Goal: Complete application form

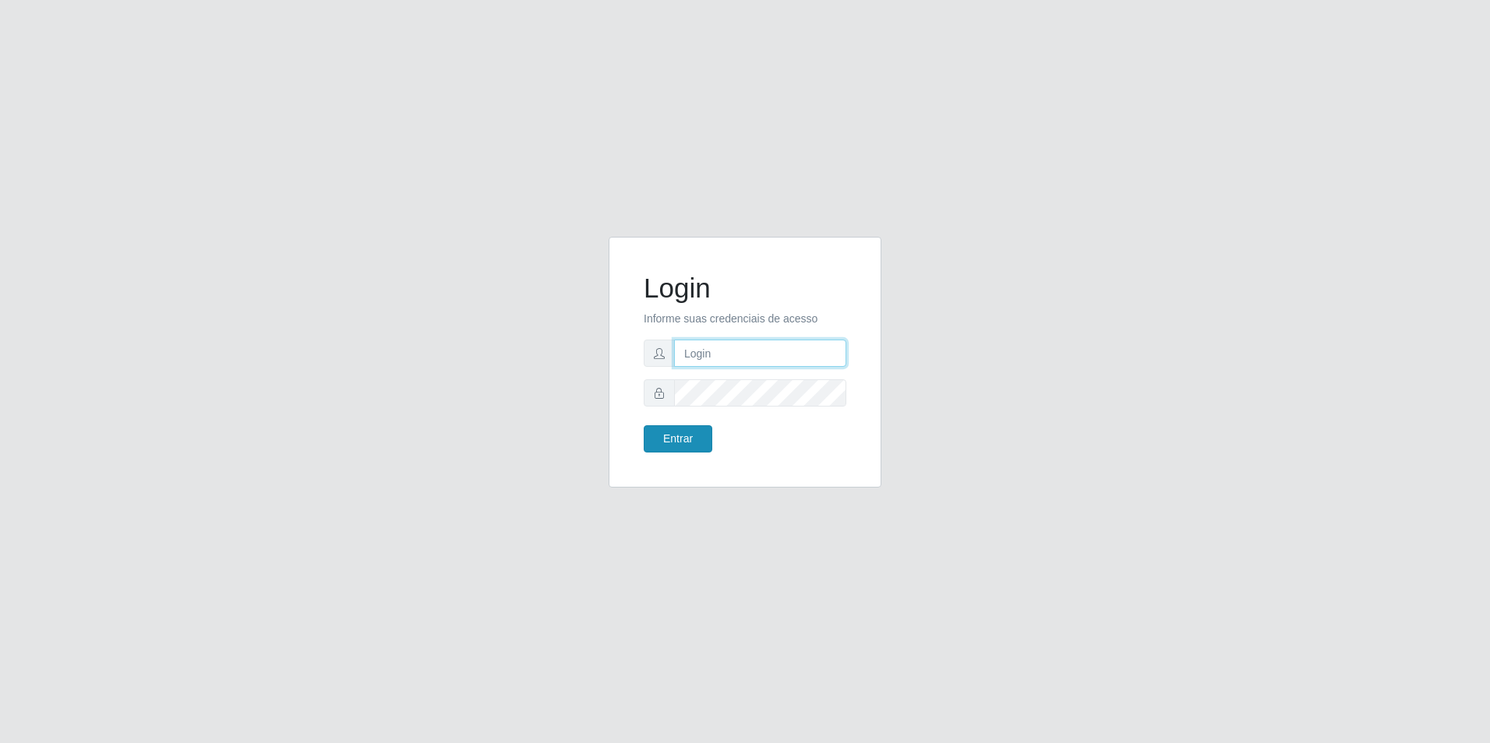
type input "[EMAIL_ADDRESS][DOMAIN_NAME]"
click at [700, 446] on button "Entrar" at bounding box center [678, 438] width 69 height 27
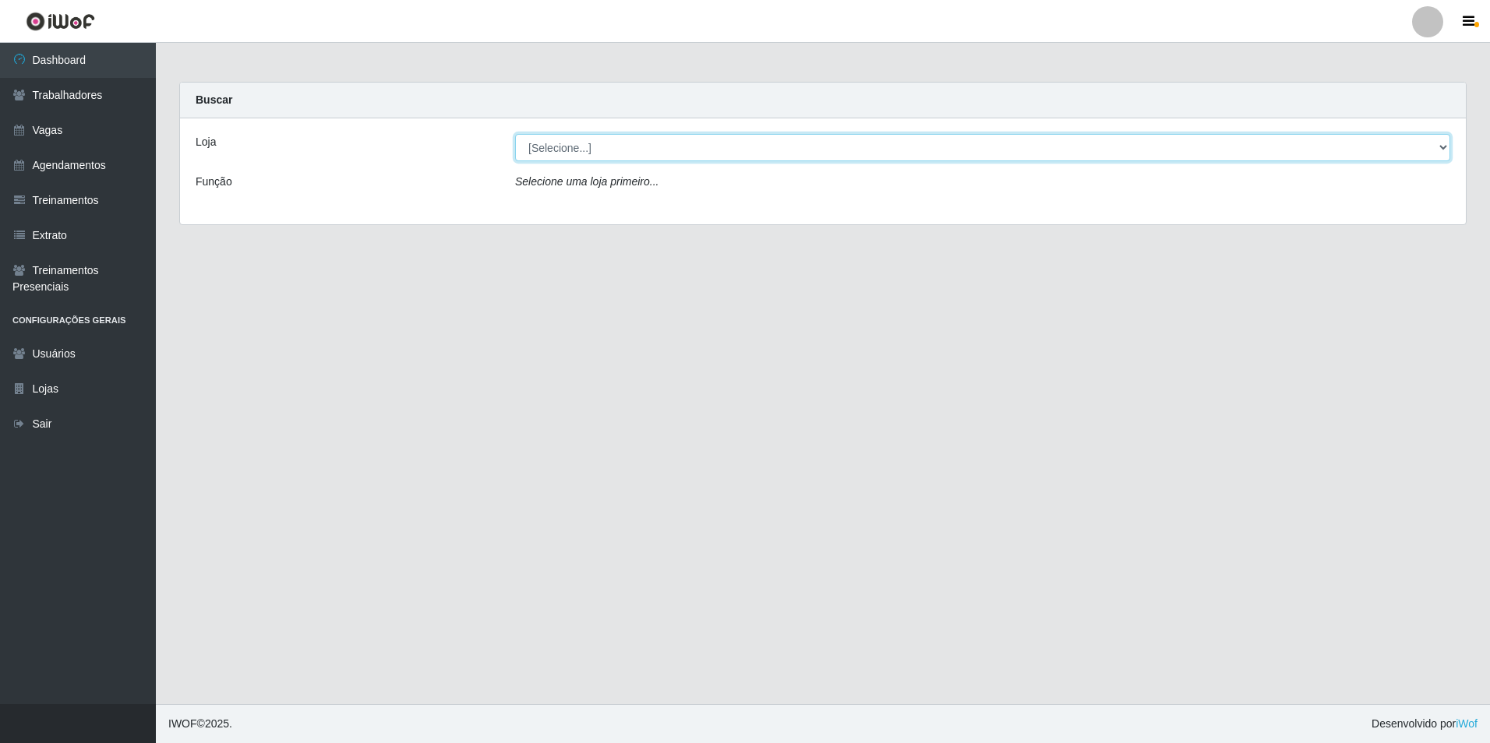
click at [591, 150] on select "[Selecione...] [GEOGRAPHIC_DATA] - [GEOGRAPHIC_DATA] - [GEOGRAPHIC_DATA] - [GEO…" at bounding box center [982, 147] width 935 height 27
select select "506"
click at [515, 134] on select "[Selecione...] [GEOGRAPHIC_DATA] - [GEOGRAPHIC_DATA] - [GEOGRAPHIC_DATA] - [GEO…" at bounding box center [982, 147] width 935 height 27
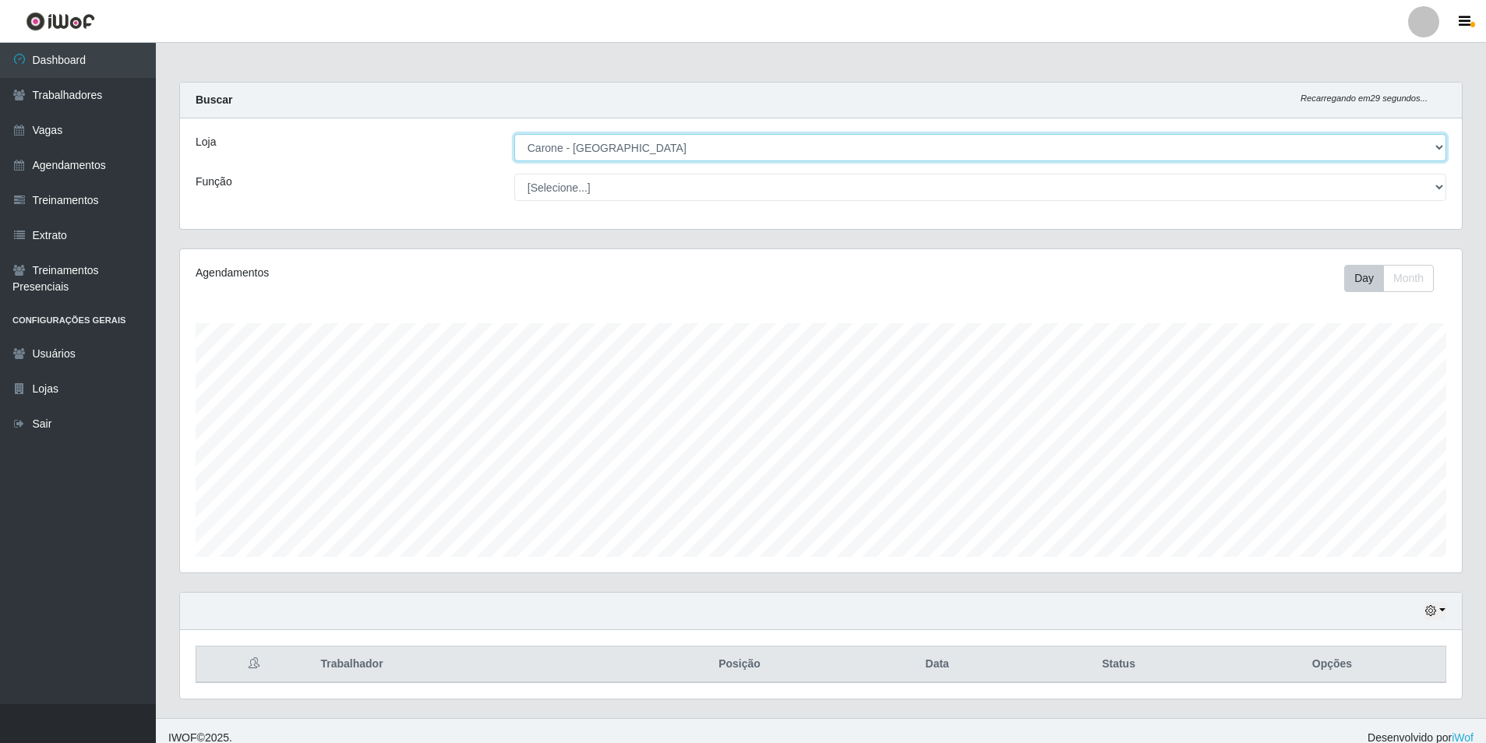
scroll to position [323, 1282]
click at [596, 192] on select "[Selecione...] Embalador Embalador + Embalador ++ Repositor Repositor + Reposit…" at bounding box center [980, 187] width 932 height 27
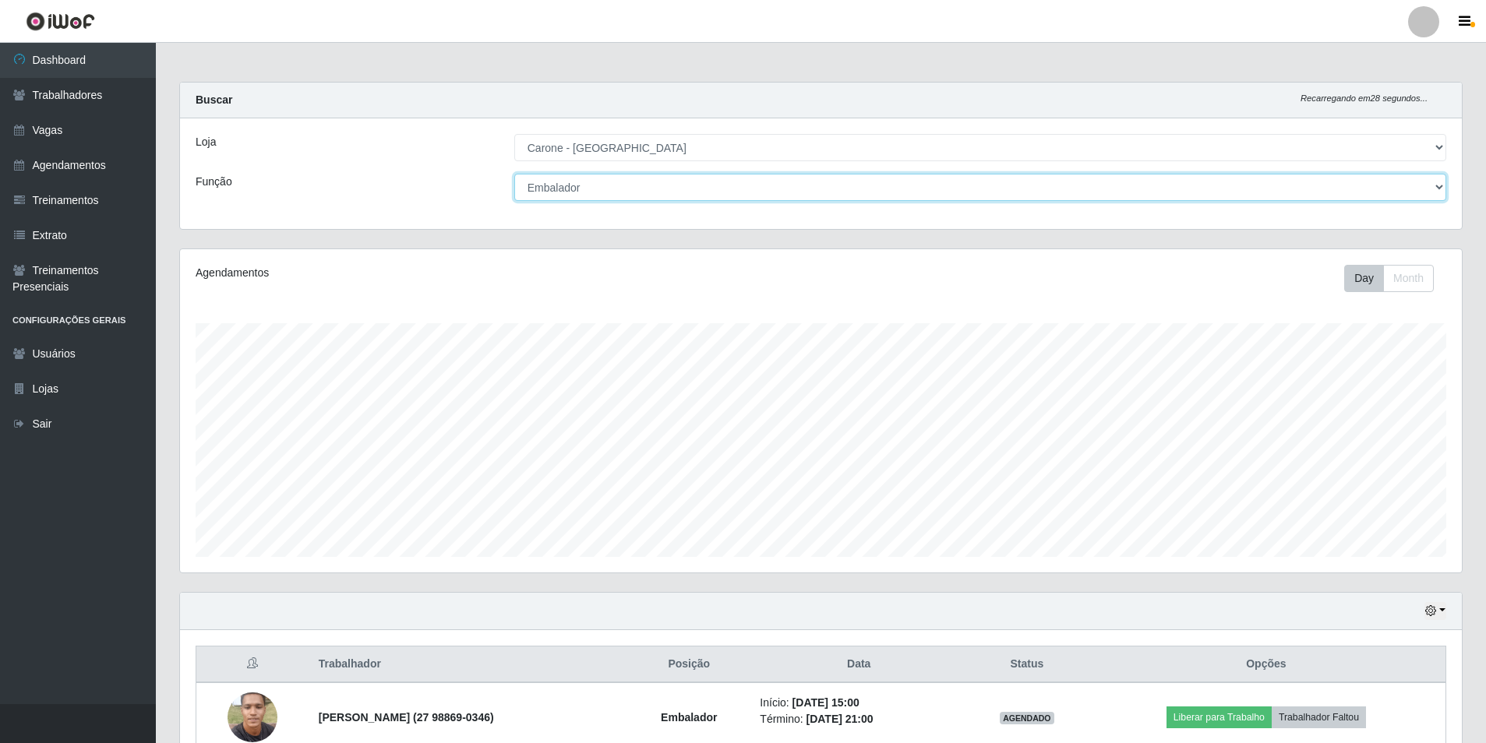
click at [514, 174] on select "[Selecione...] Embalador Embalador + Embalador ++ Repositor Repositor + Reposit…" at bounding box center [980, 187] width 932 height 27
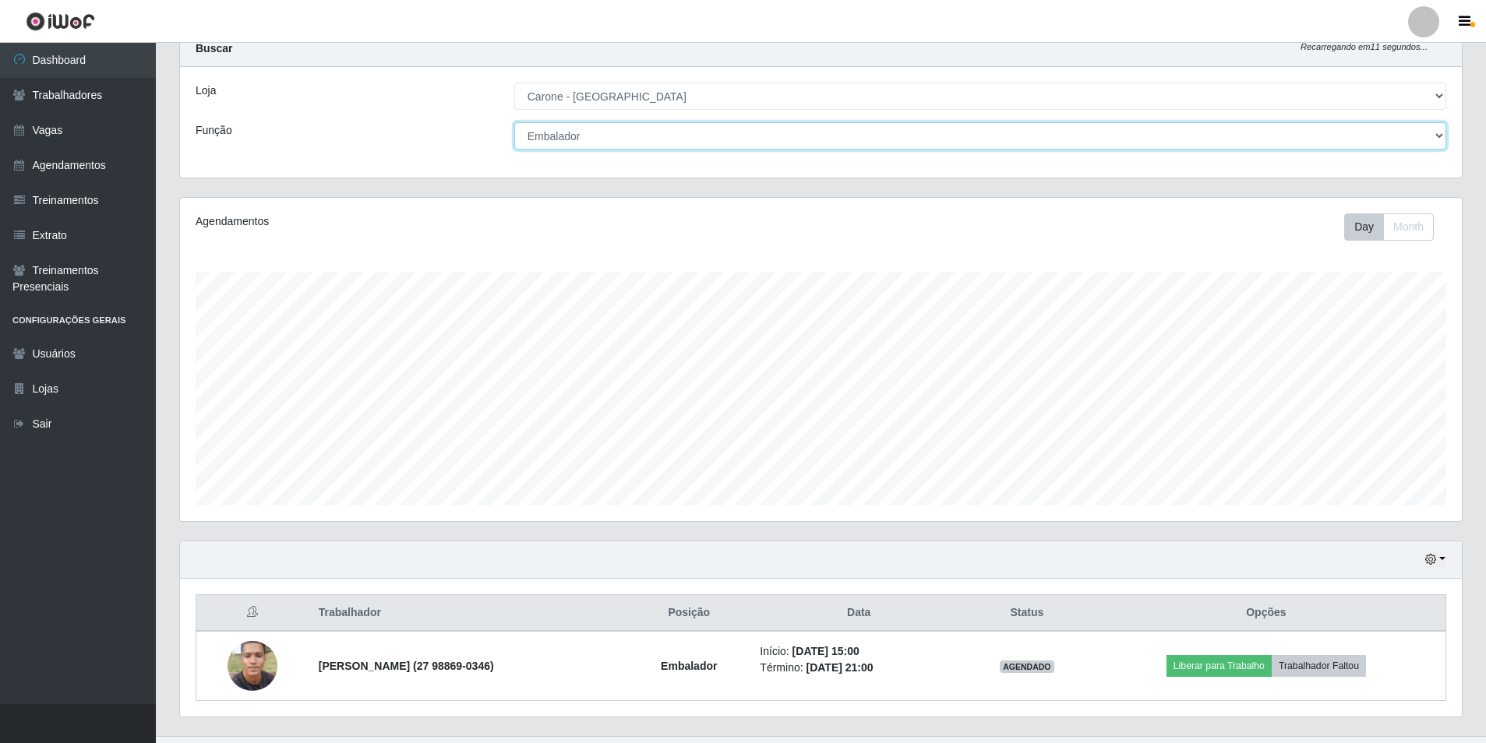
scroll to position [83, 0]
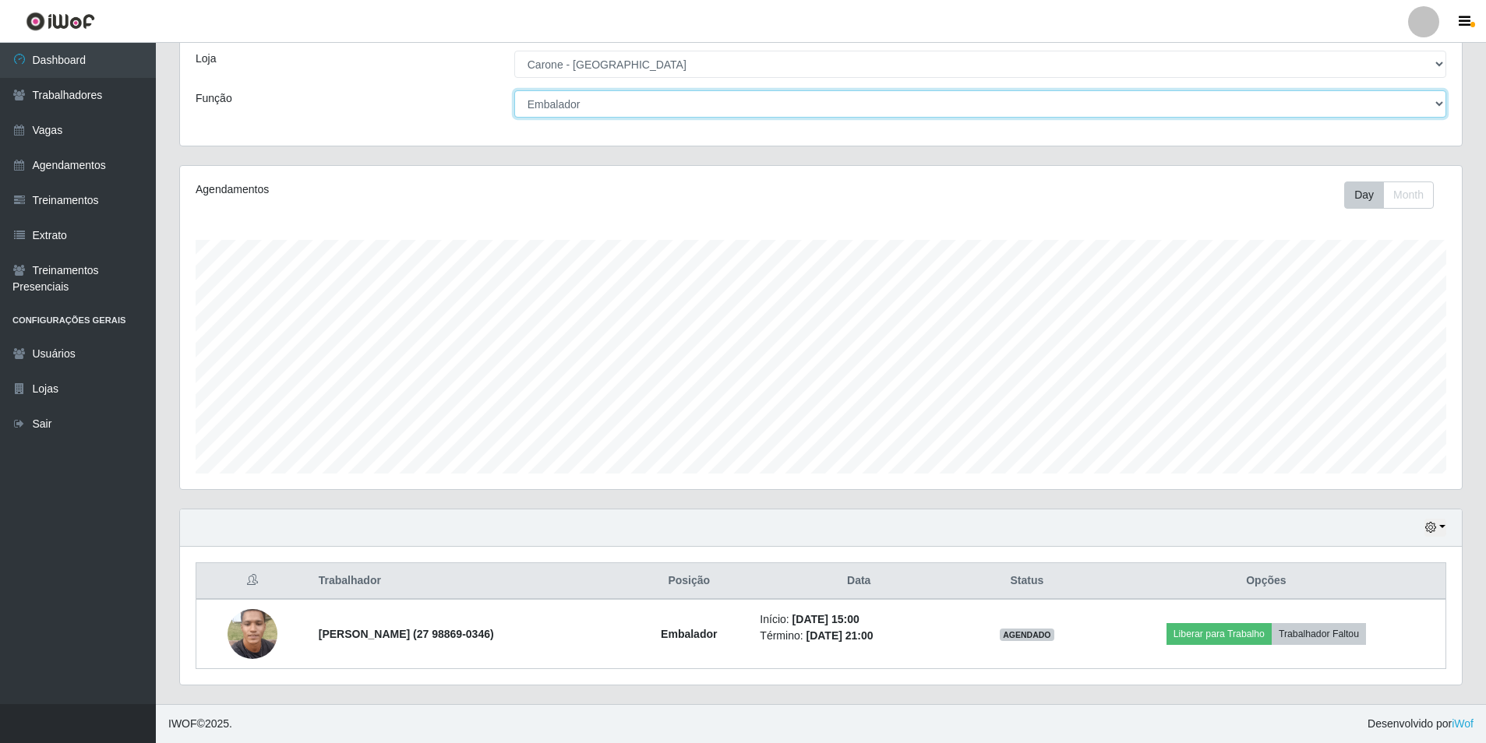
click at [577, 105] on select "[Selecione...] Embalador Embalador + Embalador ++ Repositor Repositor + Reposit…" at bounding box center [980, 103] width 932 height 27
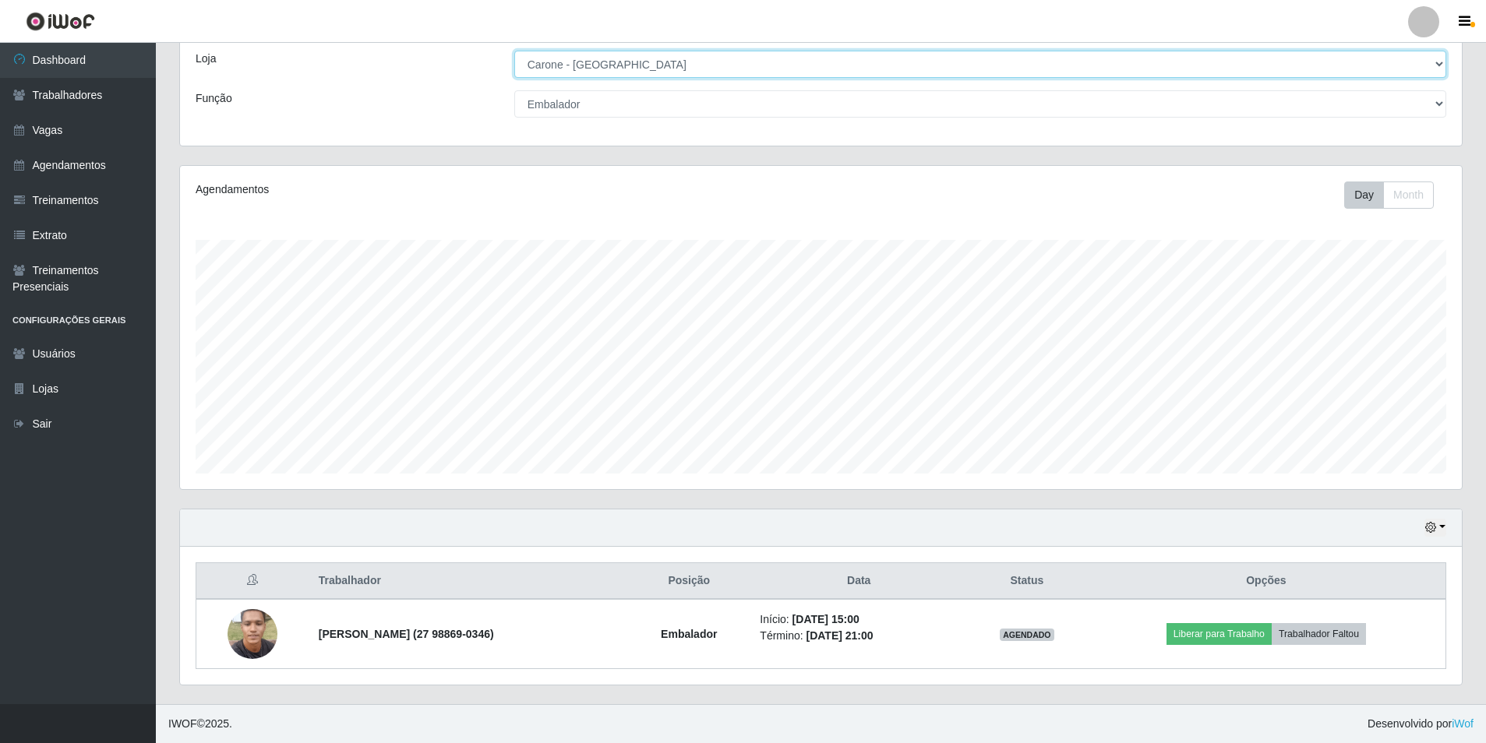
click at [626, 59] on select "[Selecione...] [GEOGRAPHIC_DATA] - [GEOGRAPHIC_DATA] - [GEOGRAPHIC_DATA] - [GEO…" at bounding box center [980, 64] width 932 height 27
click at [624, 70] on select "[Selecione...] [GEOGRAPHIC_DATA] - [GEOGRAPHIC_DATA] - [GEOGRAPHIC_DATA] - [GEO…" at bounding box center [980, 64] width 932 height 27
click at [634, 74] on select "[Selecione...] [GEOGRAPHIC_DATA] - [GEOGRAPHIC_DATA] - [GEOGRAPHIC_DATA] - [GEO…" at bounding box center [980, 64] width 932 height 27
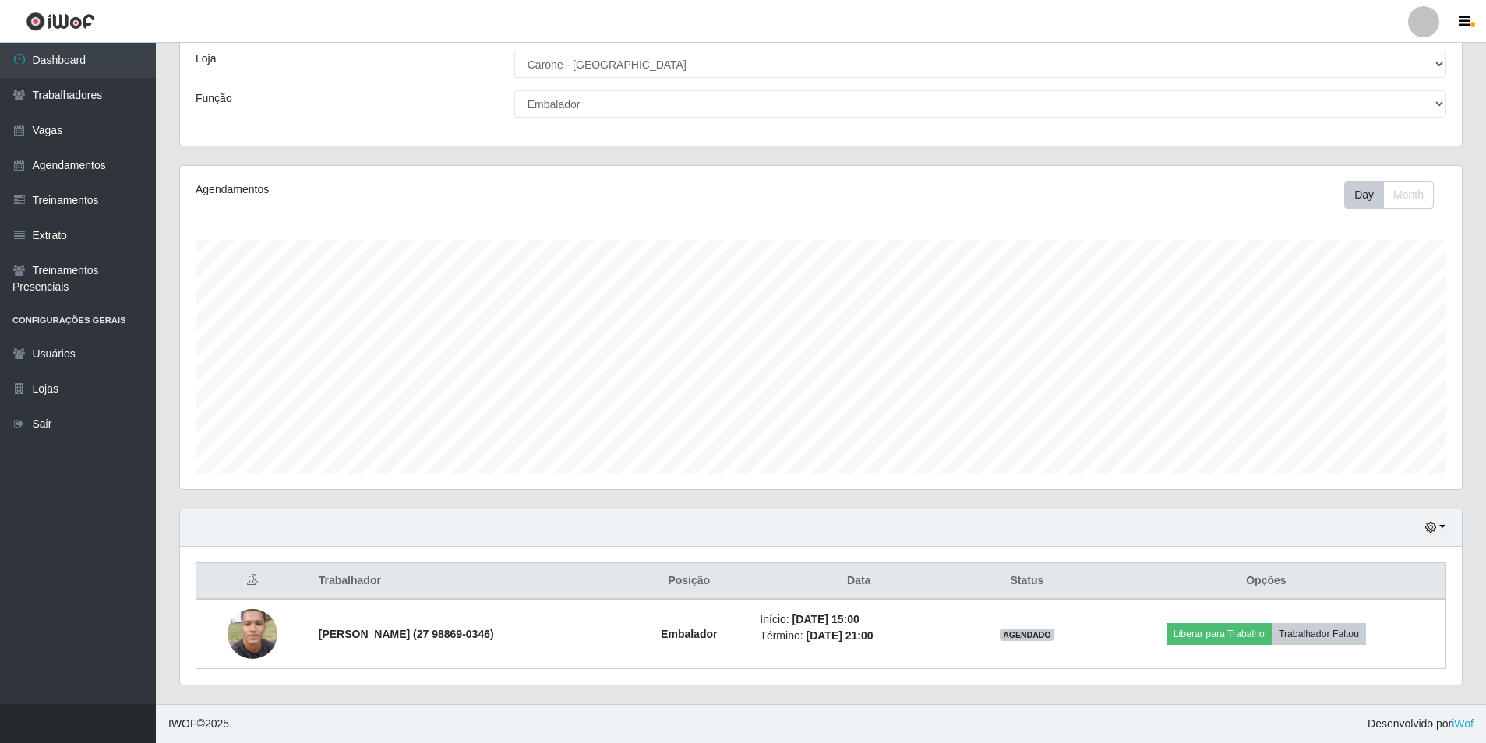
click at [461, 90] on div "Função" at bounding box center [343, 103] width 319 height 27
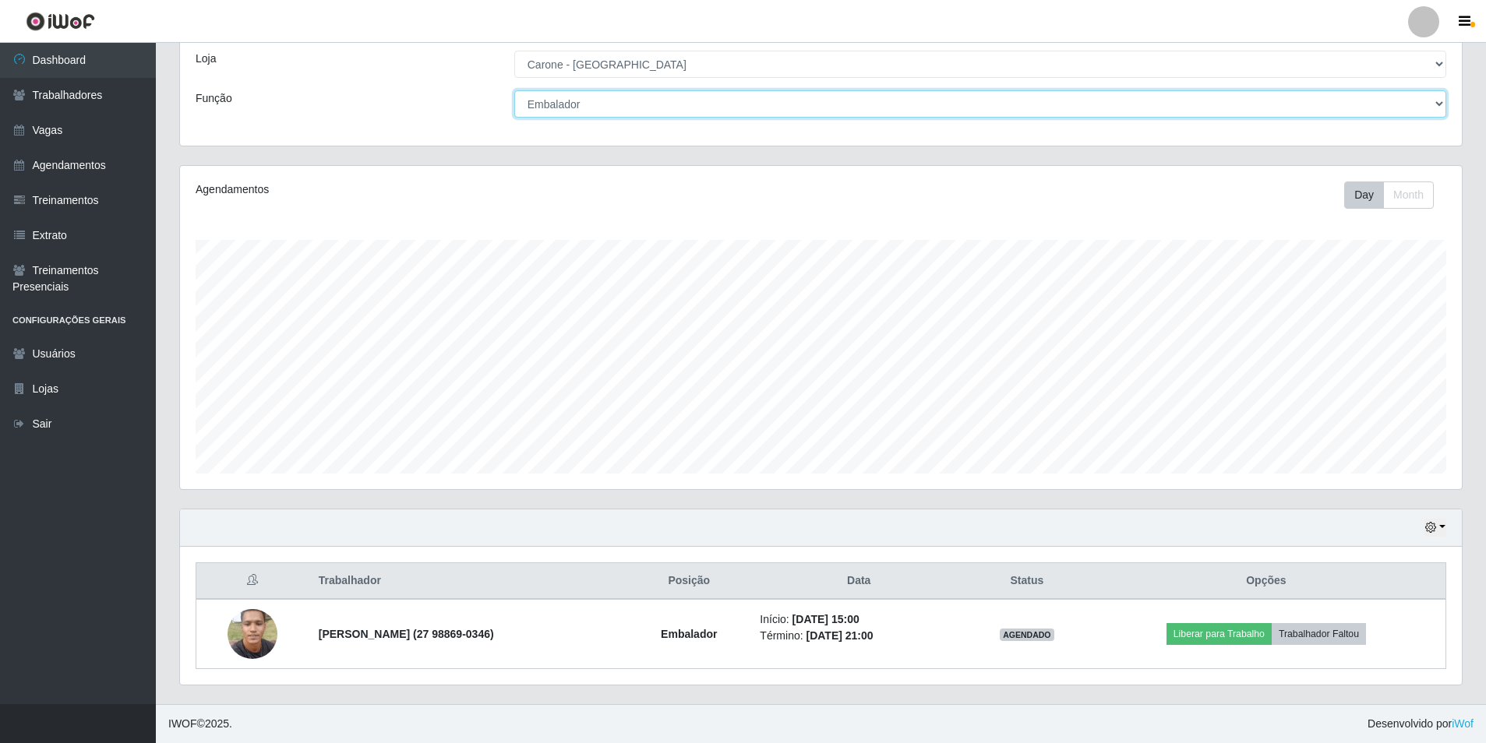
click at [585, 101] on select "[Selecione...] Embalador Embalador + Embalador ++ Repositor Repositor + Reposit…" at bounding box center [980, 103] width 932 height 27
click at [514, 118] on select "[Selecione...] Embalador Embalador + Embalador ++ Repositor Repositor + Reposit…" at bounding box center [980, 103] width 932 height 27
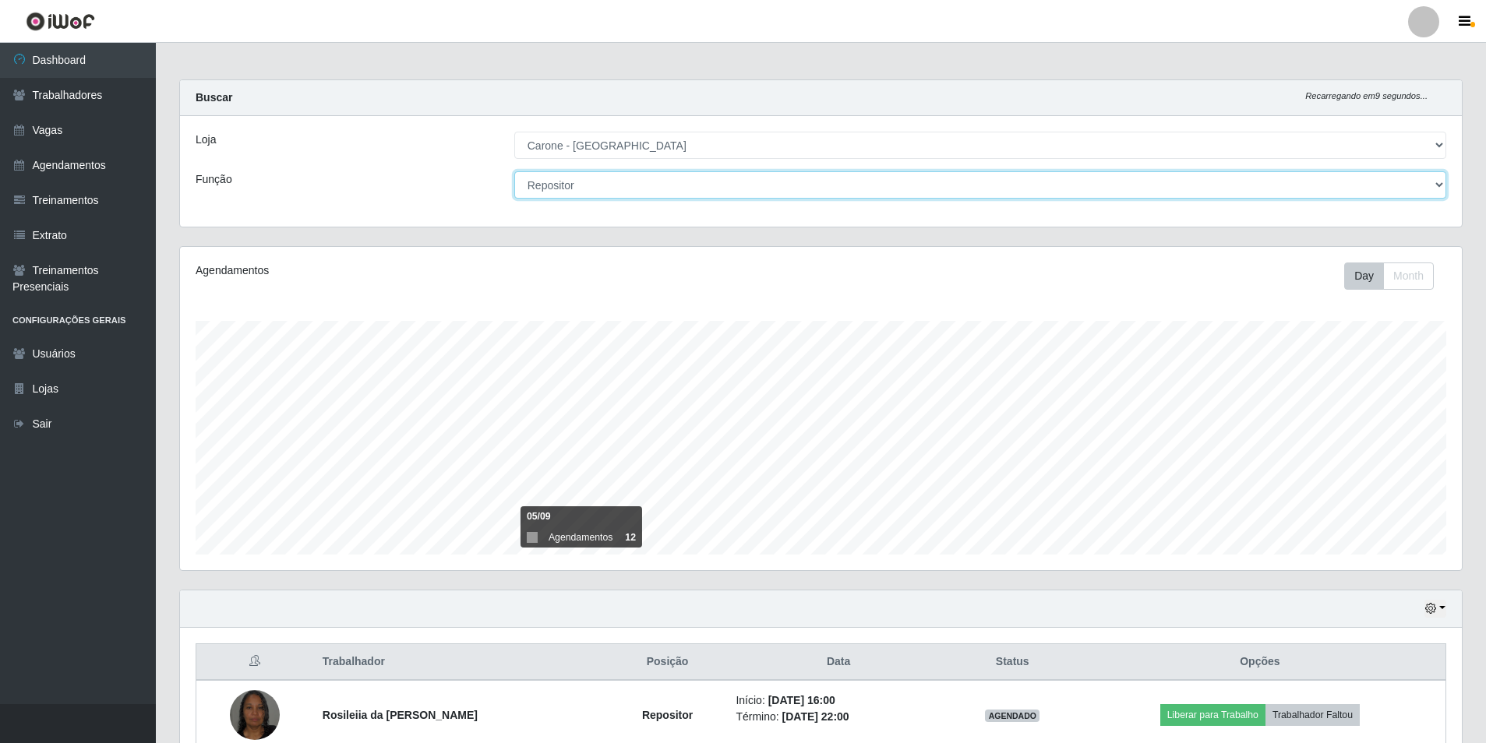
scroll to position [0, 0]
click at [566, 196] on select "[Selecione...] Embalador Embalador + Embalador ++ Repositor Repositor + Reposit…" at bounding box center [980, 187] width 932 height 27
select select "1"
click at [514, 174] on select "[Selecione...] Embalador Embalador + Embalador ++ Repositor Repositor + Reposit…" at bounding box center [980, 187] width 932 height 27
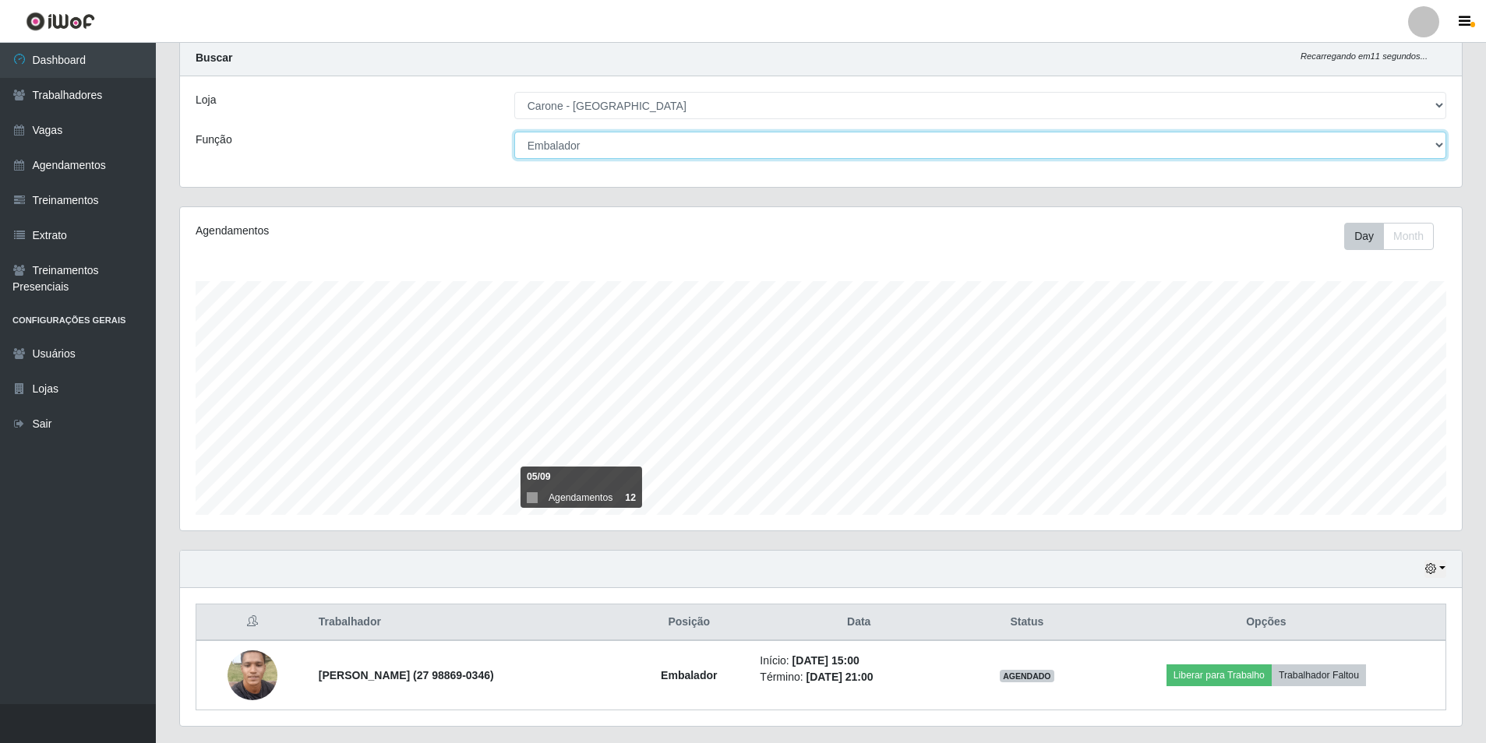
scroll to position [83, 0]
